Goal: Find specific page/section: Find specific page/section

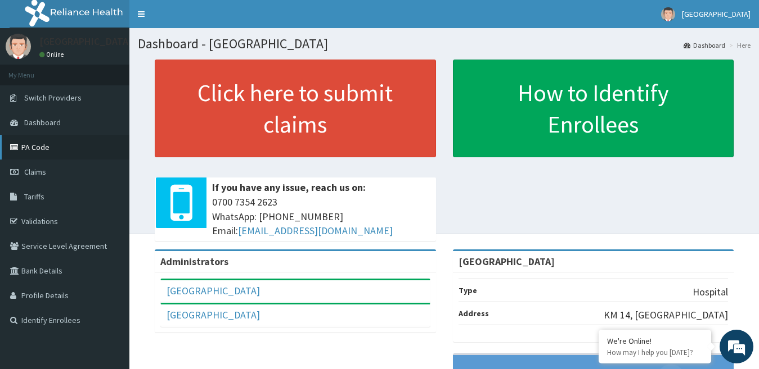
click at [44, 152] on link "PA Code" at bounding box center [64, 147] width 129 height 25
click at [34, 154] on link "PA Code" at bounding box center [64, 147] width 129 height 25
